Goal: Transaction & Acquisition: Download file/media

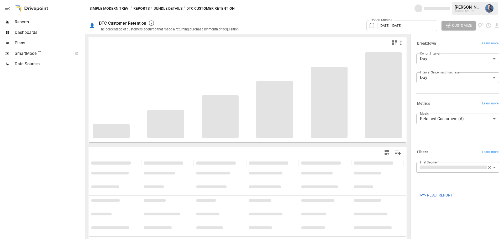
click at [57, 143] on div at bounding box center [42, 154] width 84 height 170
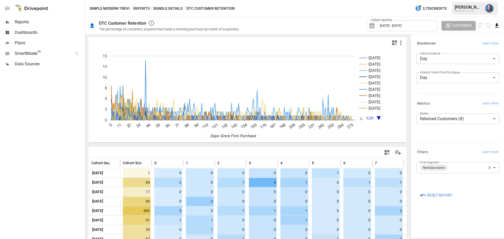
click at [497, 25] on icon "Download report" at bounding box center [496, 25] width 3 height 4
click at [497, 28] on div at bounding box center [252, 119] width 504 height 239
click at [480, 46] on div "Breakdown Learn more" at bounding box center [457, 43] width 83 height 7
click at [497, 26] on icon "Download report" at bounding box center [496, 25] width 3 height 4
click at [485, 45] on li "Download as CSV" at bounding box center [479, 46] width 42 height 11
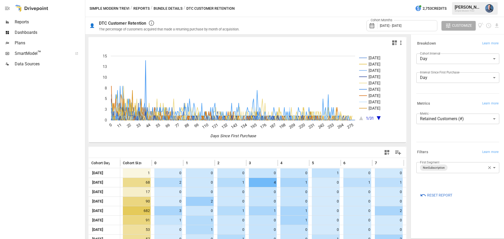
click at [25, 23] on span "Reports" at bounding box center [49, 22] width 69 height 6
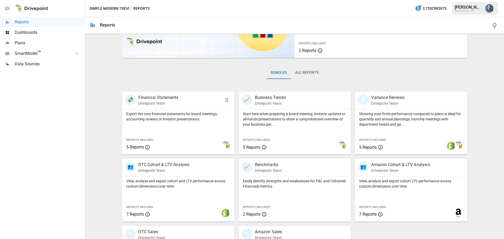
scroll to position [101, 0]
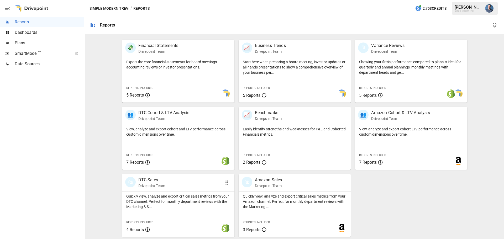
click at [173, 198] on p "Quickly view, analyze and export critical sales metrics from your DTC channel. …" at bounding box center [178, 202] width 104 height 16
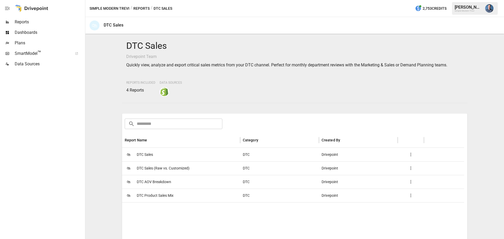
click at [156, 194] on span "DTC Product Sales Mix" at bounding box center [155, 195] width 37 height 13
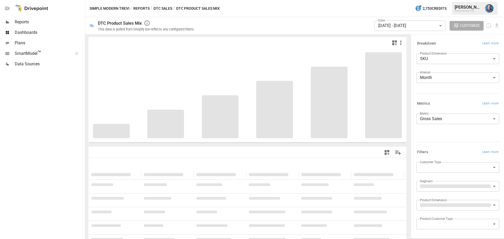
click at [442, 0] on body "**********" at bounding box center [252, 0] width 504 height 0
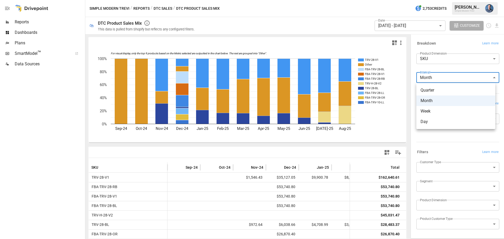
click at [429, 121] on span "Day" at bounding box center [456, 122] width 71 height 6
type input "***"
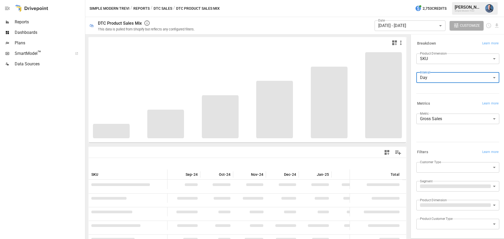
click at [437, 0] on body "Reports Dashboards Plans SmartModel ™ Data Sources Simple Modern Trevi / Report…" at bounding box center [252, 0] width 504 height 0
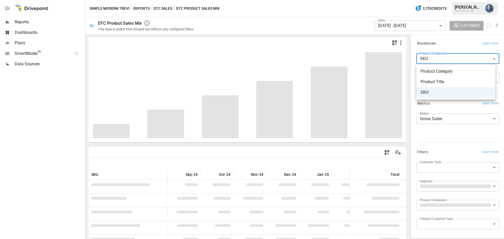
click at [437, 59] on div at bounding box center [252, 119] width 504 height 239
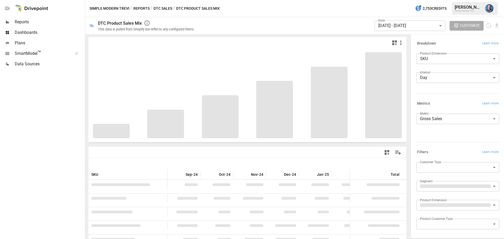
click at [442, 94] on div "Breakdown Learn more Product Dimension SKU *** ​ Interval Day *** ​" at bounding box center [456, 68] width 85 height 60
click at [441, 0] on body "Reports Dashboards Plans SmartModel ™ Data Sources Simple Modern Trevi / Report…" at bounding box center [252, 0] width 504 height 0
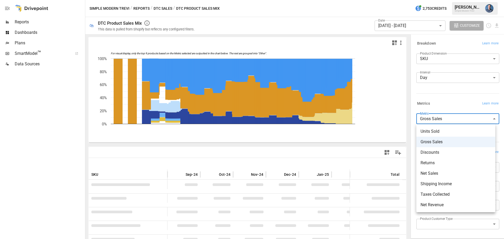
click at [438, 132] on span "Units Sold" at bounding box center [456, 131] width 71 height 6
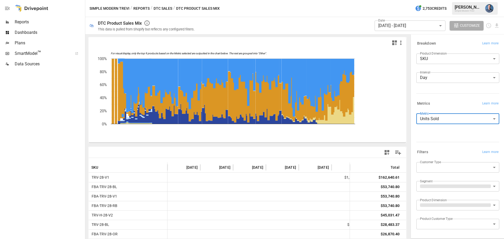
type input "**********"
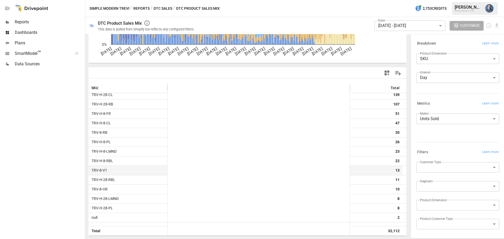
scroll to position [315, 9012]
drag, startPoint x: 257, startPoint y: 172, endPoint x: 424, endPoint y: 172, distance: 167.3
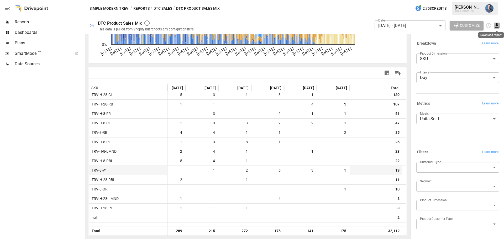
click at [496, 26] on icon "Download report" at bounding box center [496, 25] width 3 height 4
click at [475, 45] on li "Download as CSV" at bounding box center [479, 46] width 42 height 11
